Goal: Browse casually: Explore the website without a specific task or goal

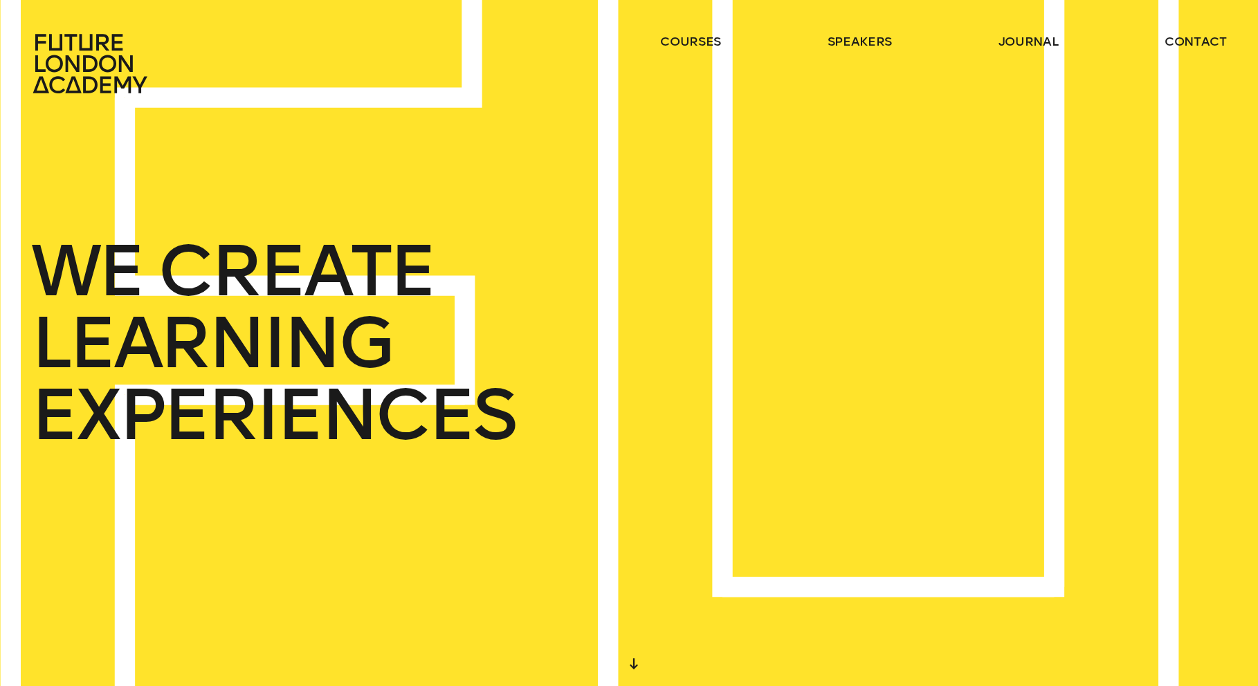
drag, startPoint x: 568, startPoint y: 125, endPoint x: 575, endPoint y: 128, distance: 7.5
click at [569, 126] on div "WE CREATE LEARNING EXPERIENCES" at bounding box center [629, 343] width 1258 height 686
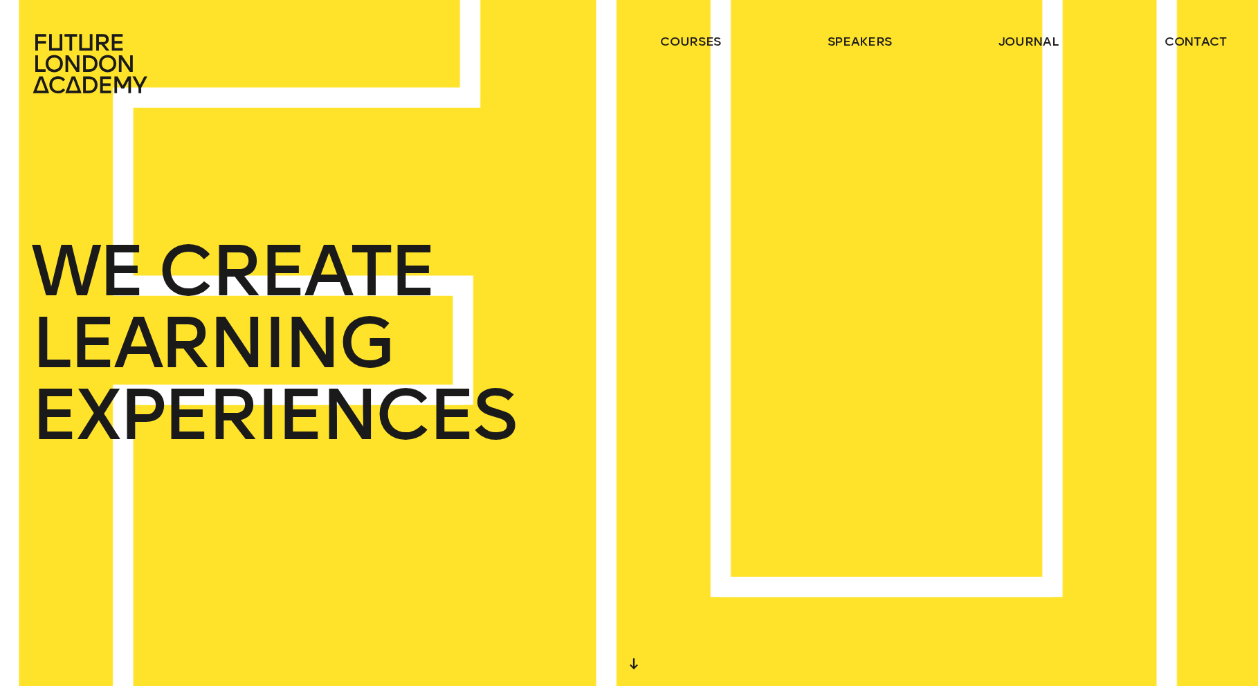
click at [759, 188] on div "WE CREATE LEARNING EXPERIENCES" at bounding box center [629, 343] width 1258 height 686
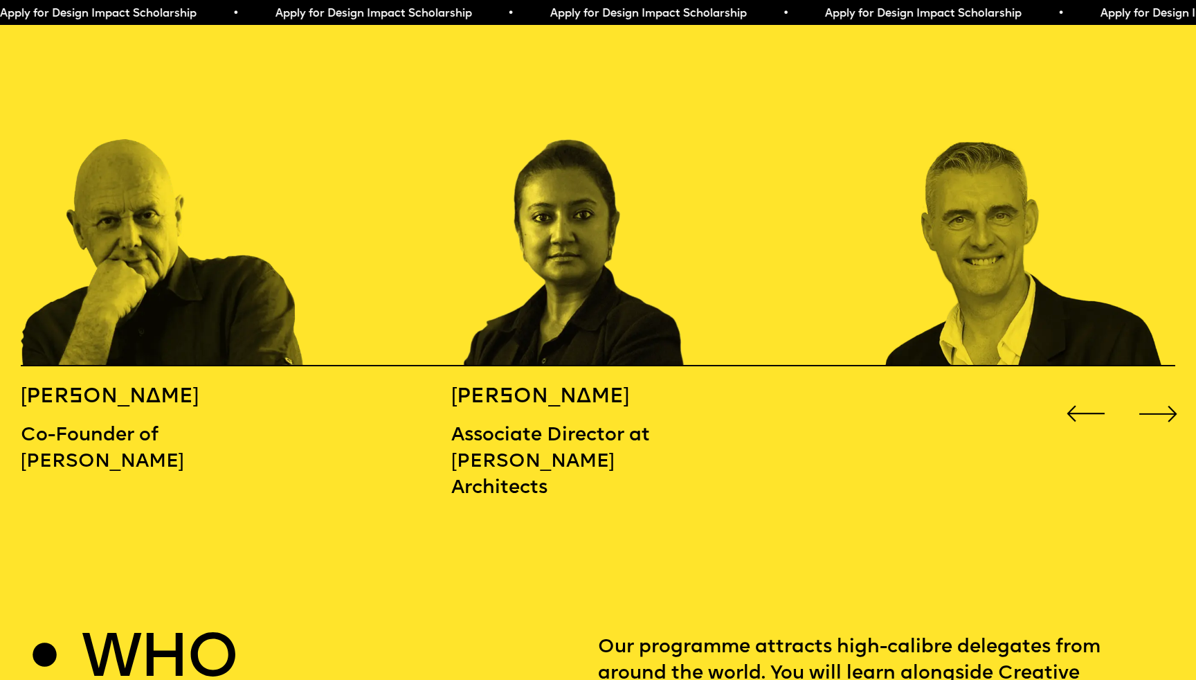
scroll to position [1871, 0]
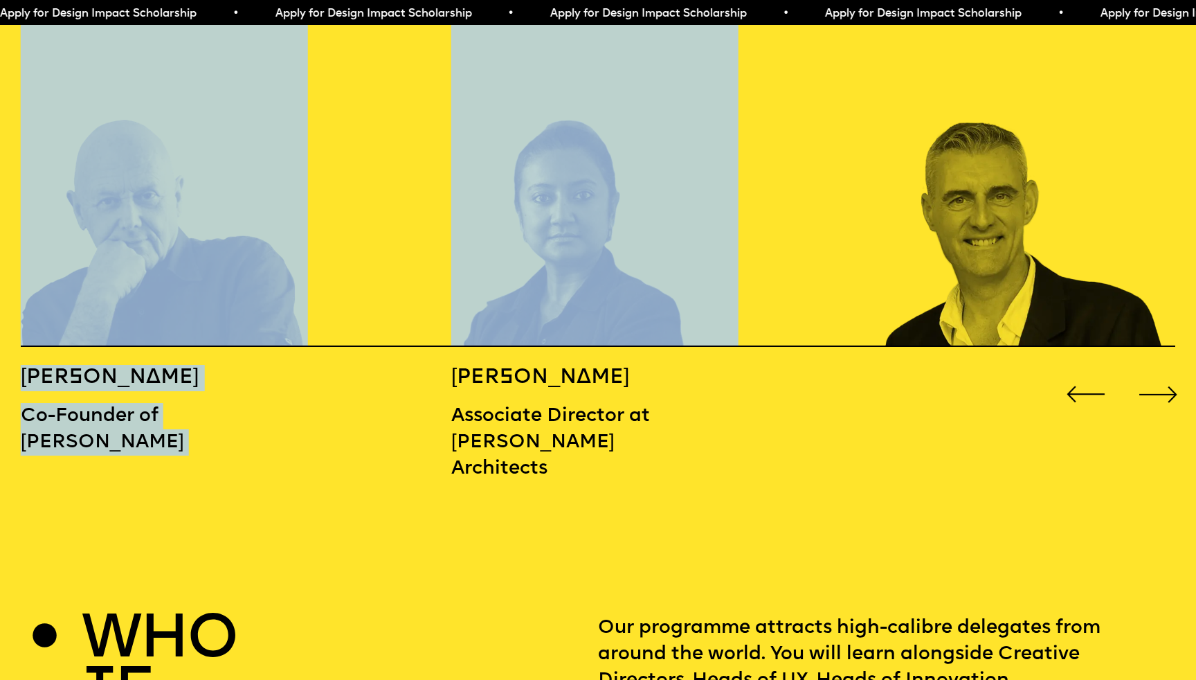
drag, startPoint x: 857, startPoint y: 235, endPoint x: 601, endPoint y: 226, distance: 255.5
click at [602, 226] on div "[PERSON_NAME] Co-Founder of [PERSON_NAME] [PERSON_NAME] Associate Director at […" at bounding box center [598, 251] width 1196 height 478
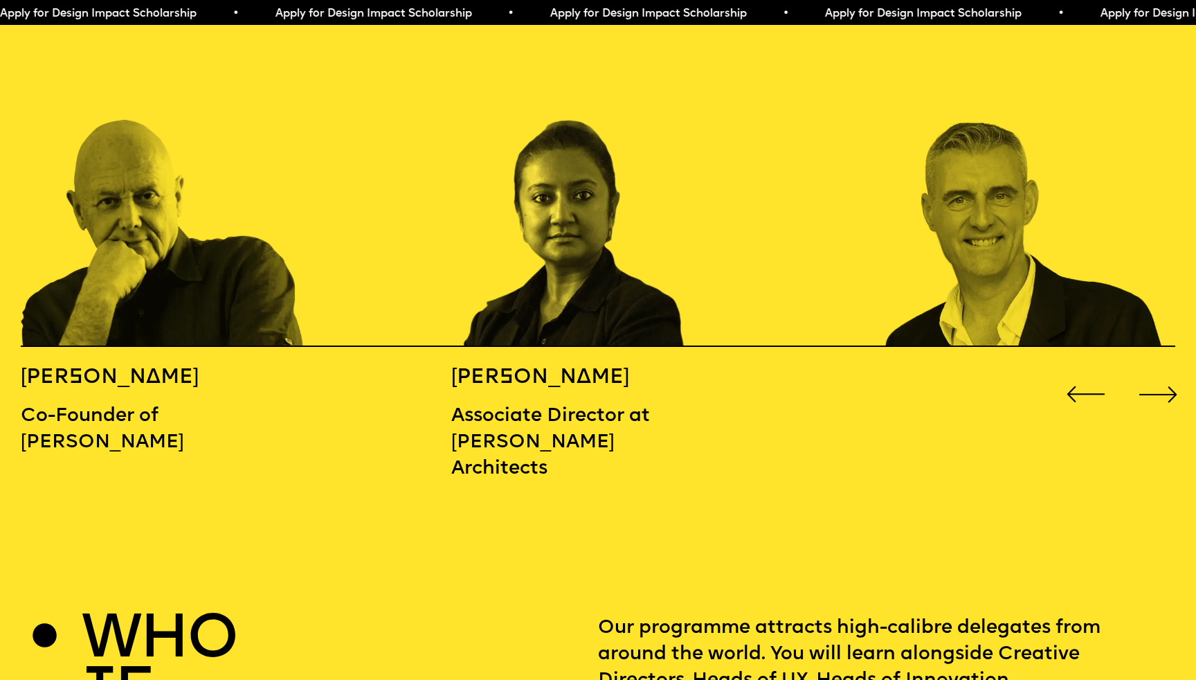
click at [1148, 370] on div "Next slide" at bounding box center [1158, 394] width 48 height 48
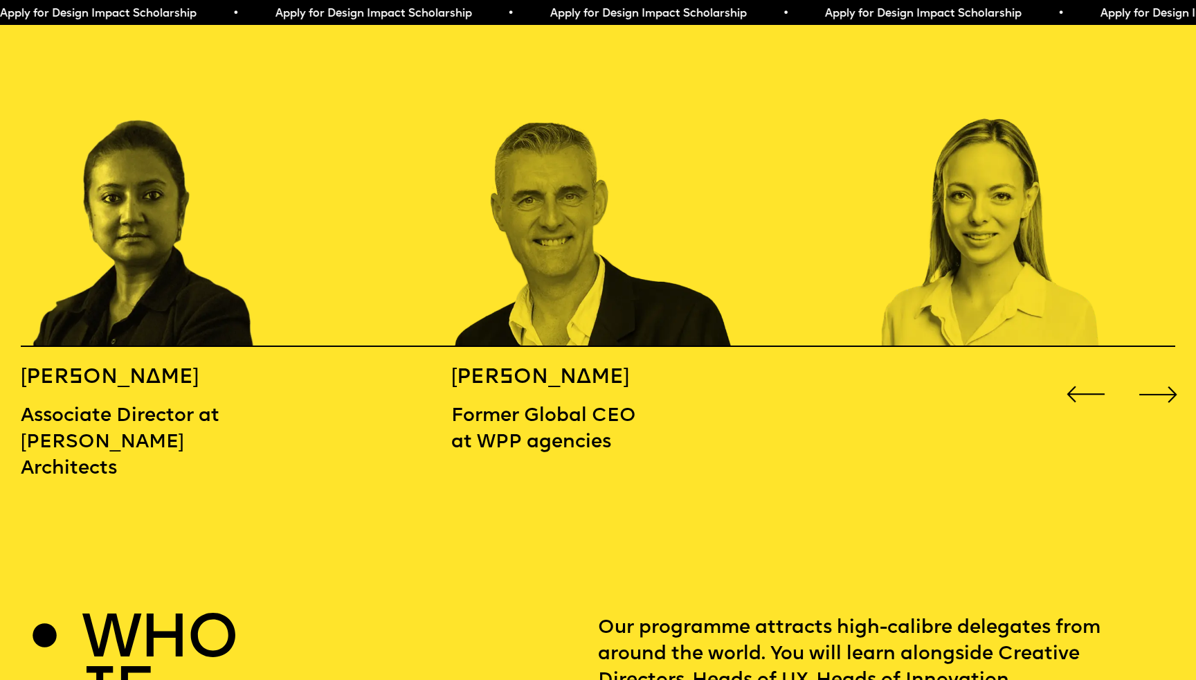
click at [1148, 370] on div "Next slide" at bounding box center [1158, 394] width 48 height 48
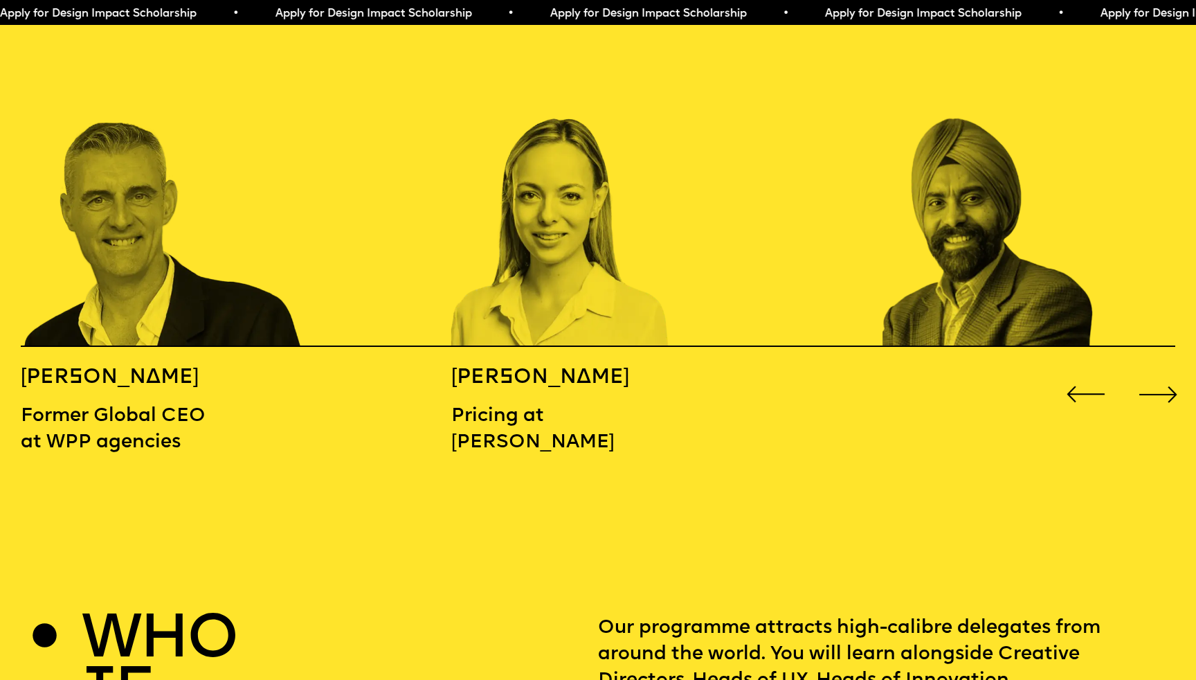
click at [1148, 370] on div "Next slide" at bounding box center [1158, 394] width 48 height 48
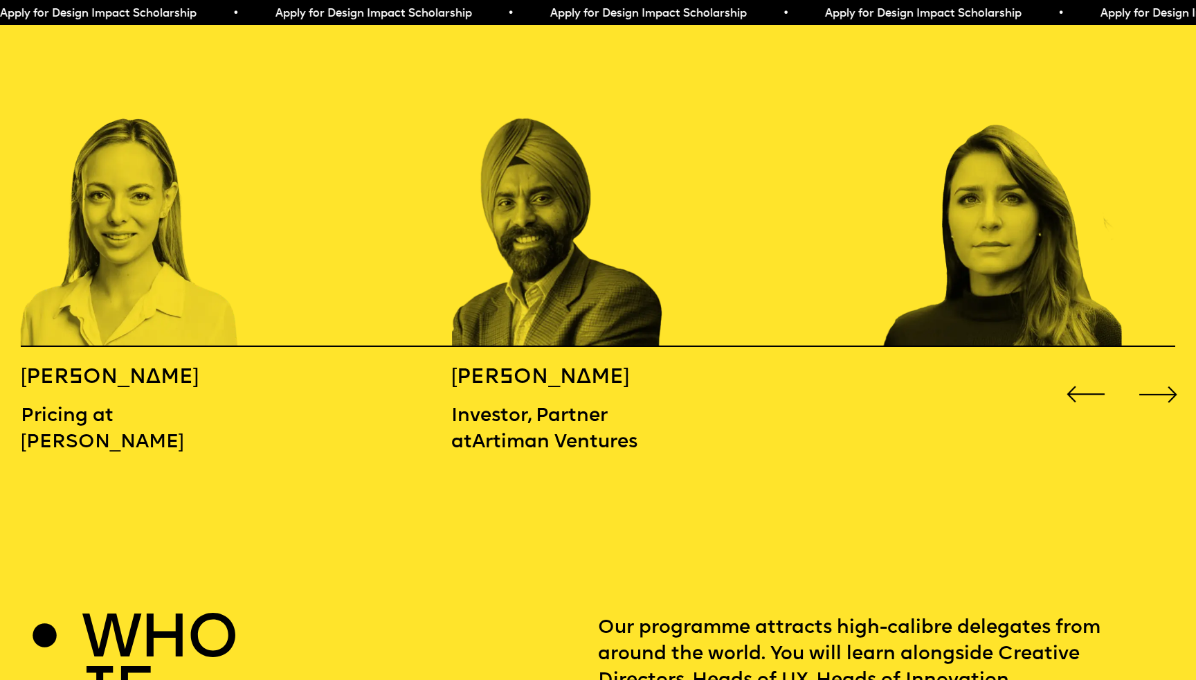
click at [1148, 370] on div "Next slide" at bounding box center [1158, 394] width 48 height 48
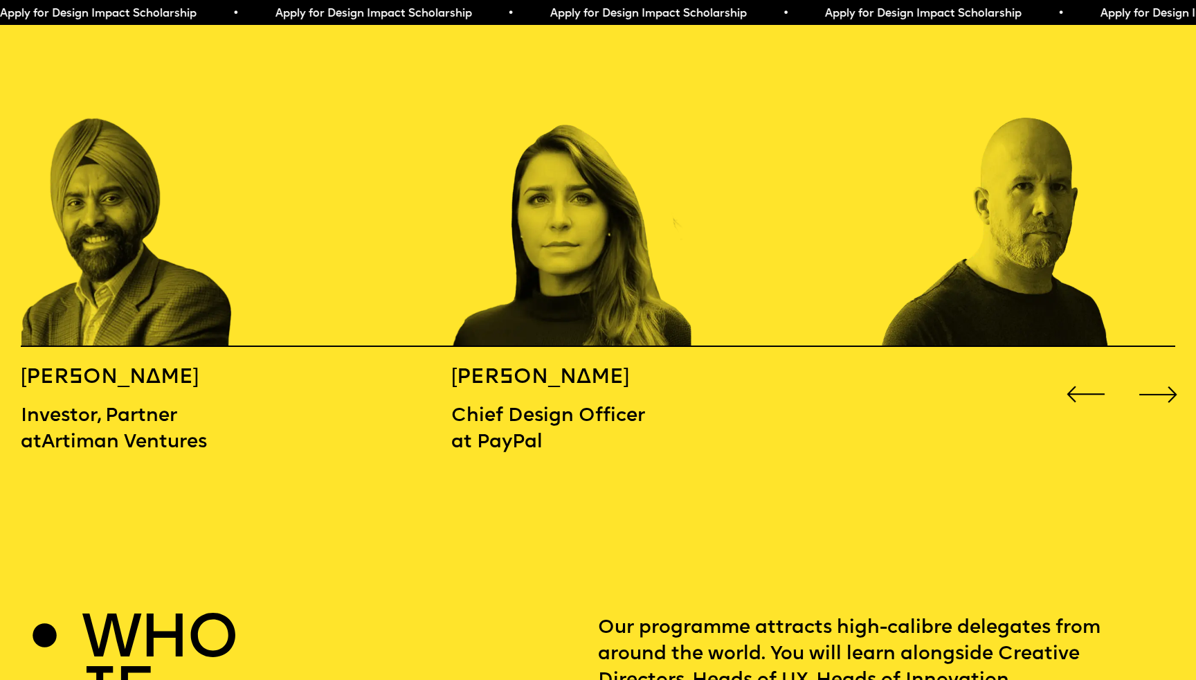
click at [1148, 370] on div "Next slide" at bounding box center [1158, 394] width 48 height 48
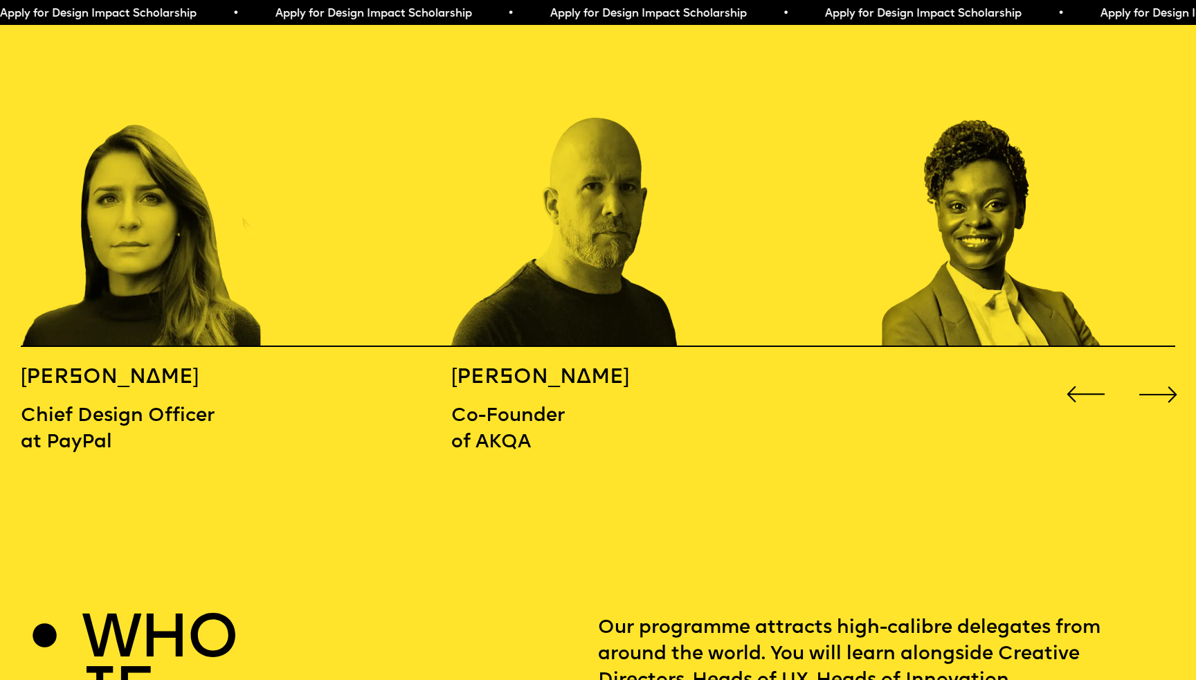
click at [1148, 370] on div "Next slide" at bounding box center [1158, 394] width 48 height 48
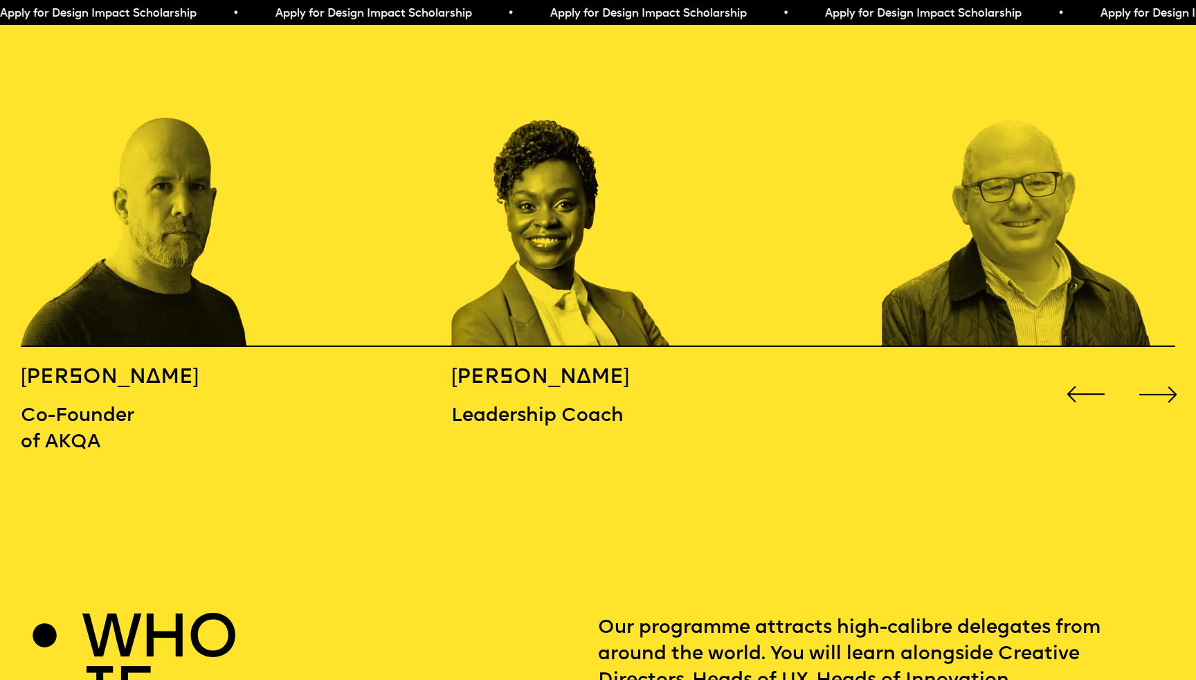
click at [1148, 370] on div "Next slide" at bounding box center [1158, 394] width 48 height 48
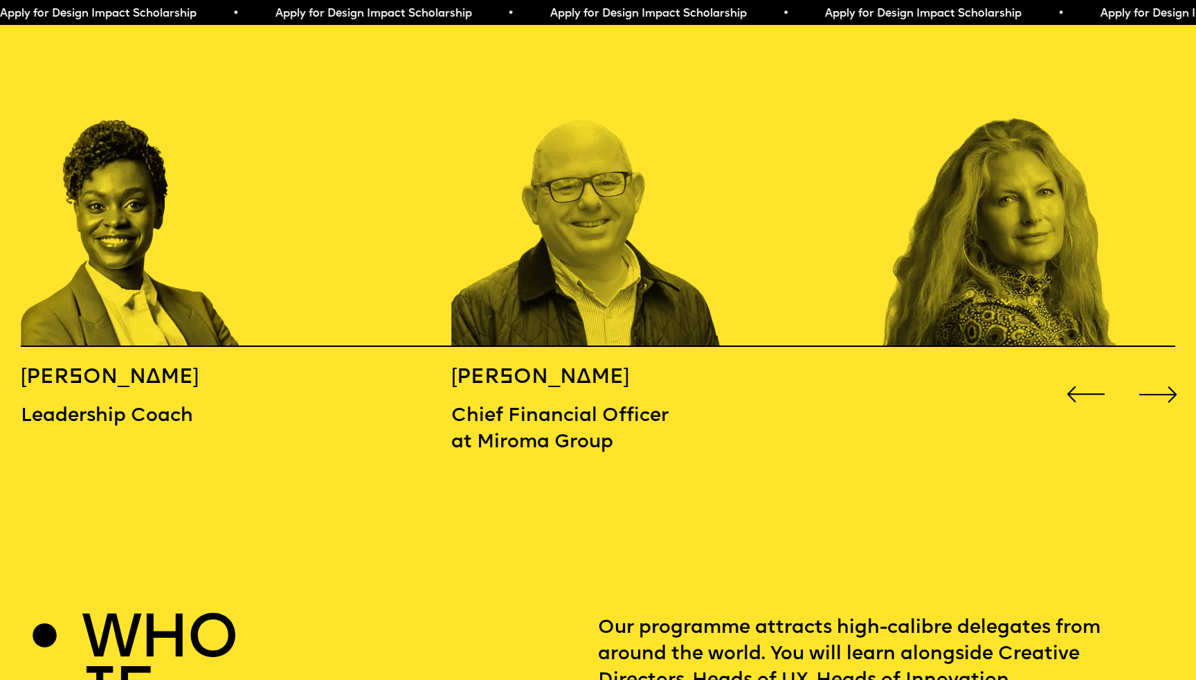
click at [1148, 370] on div "Next slide" at bounding box center [1158, 394] width 48 height 48
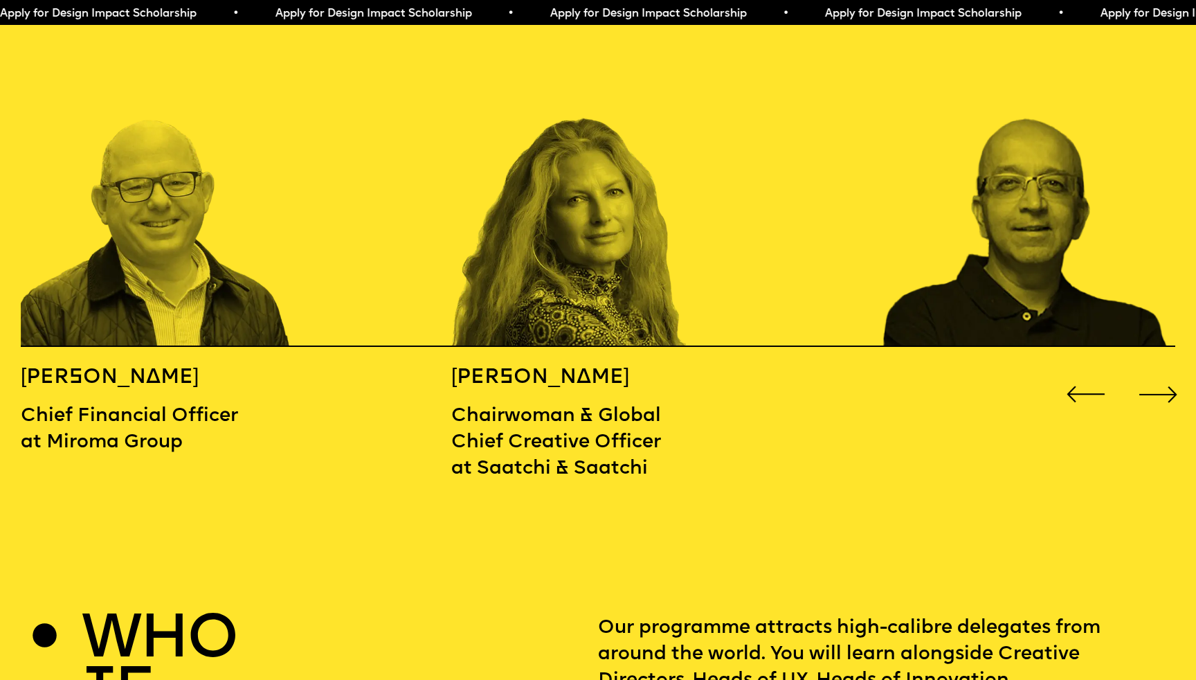
click at [1148, 370] on div "Next slide" at bounding box center [1158, 394] width 48 height 48
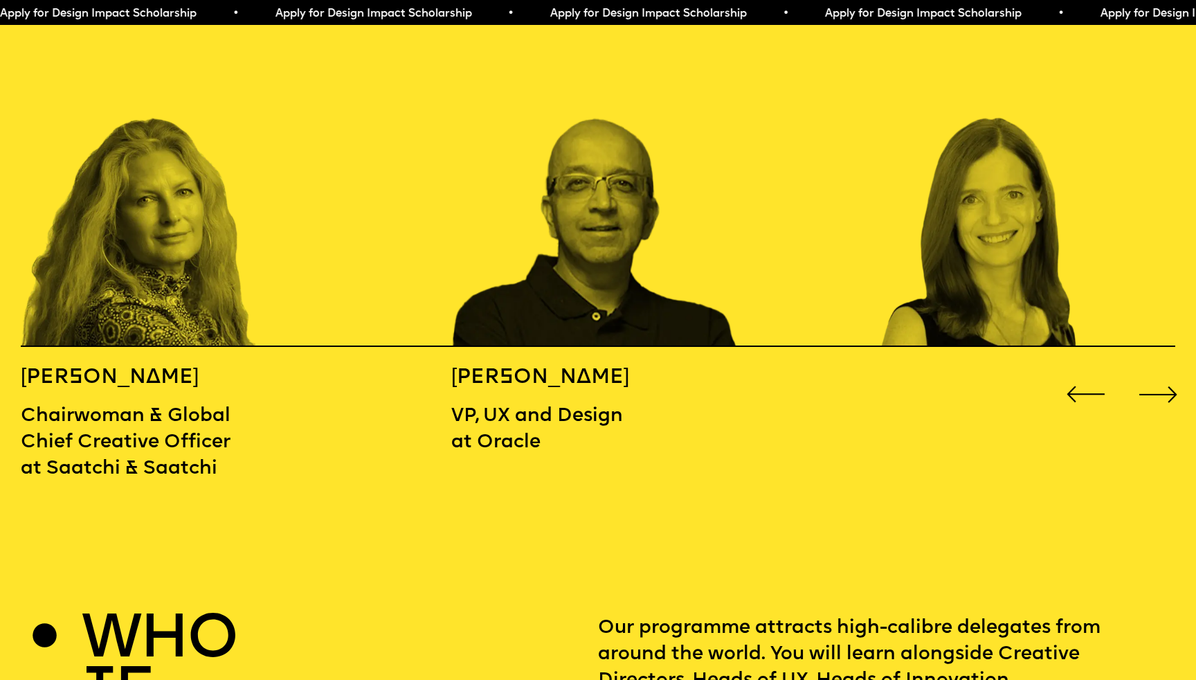
click at [1148, 370] on div "Next slide" at bounding box center [1158, 394] width 48 height 48
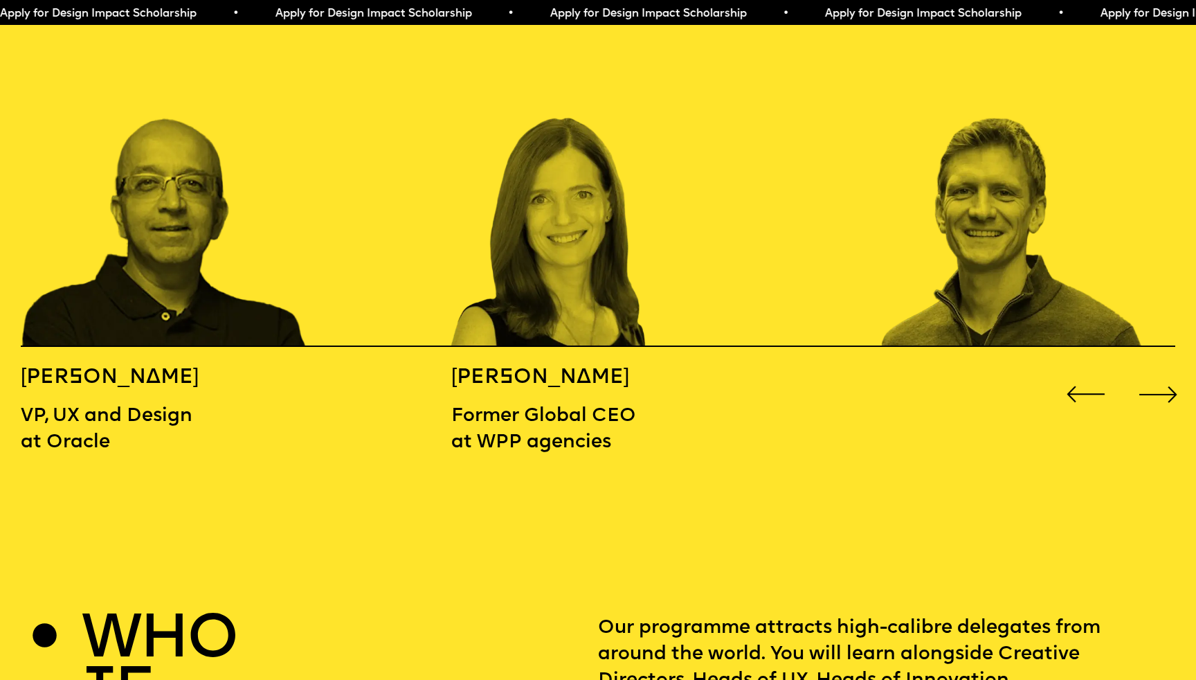
click at [1148, 370] on div "Next slide" at bounding box center [1158, 394] width 48 height 48
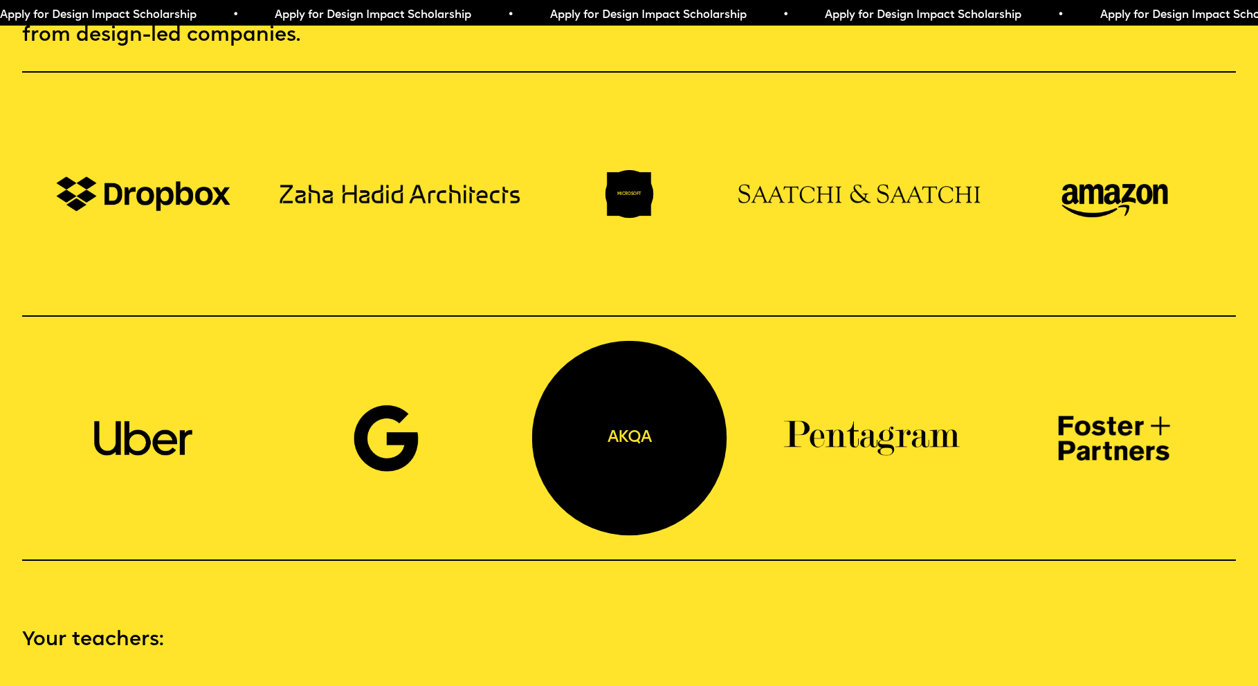
scroll to position [1316, 0]
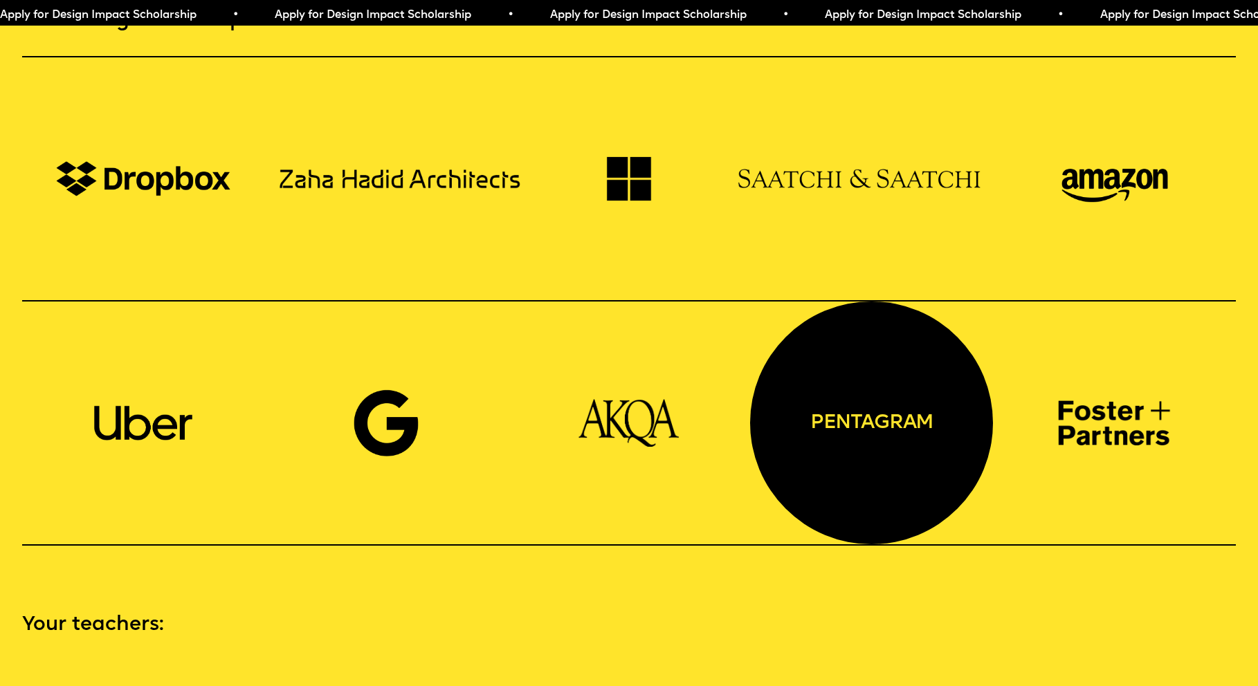
click at [878, 381] on div "pentagram" at bounding box center [871, 423] width 243 height 243
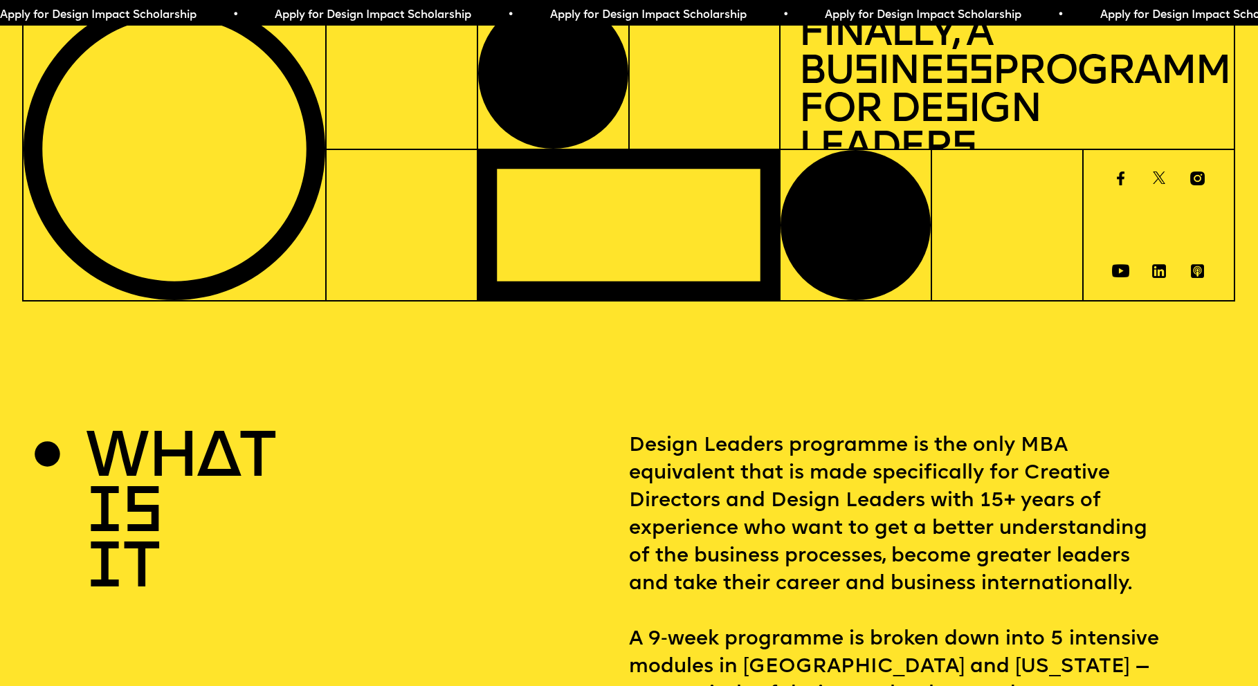
scroll to position [0, 0]
